Goal: Task Accomplishment & Management: Manage account settings

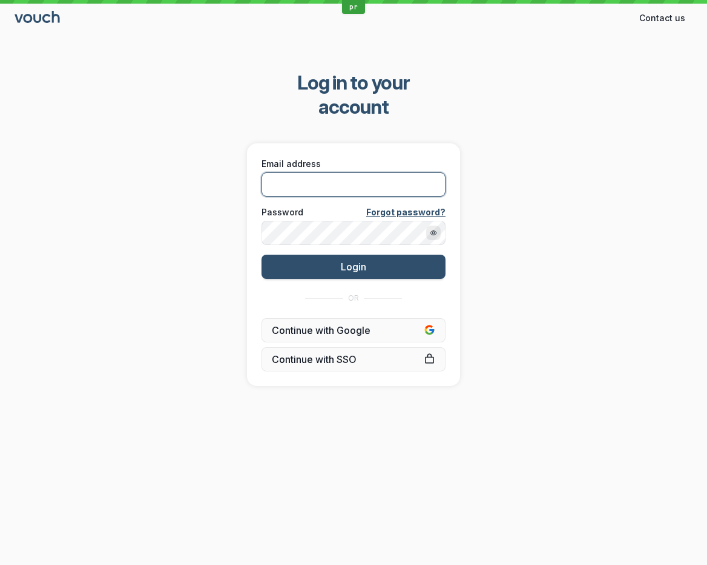
click at [348, 173] on input "Email address" at bounding box center [353, 185] width 184 height 24
type input "[PERSON_NAME][EMAIL_ADDRESS][DOMAIN_NAME]"
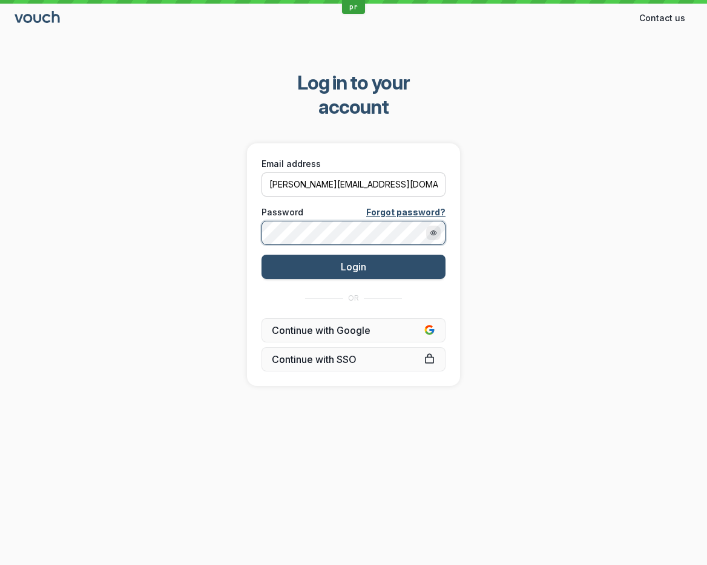
click at [261, 255] on button "Login" at bounding box center [353, 267] width 184 height 24
